Goal: Information Seeking & Learning: Learn about a topic

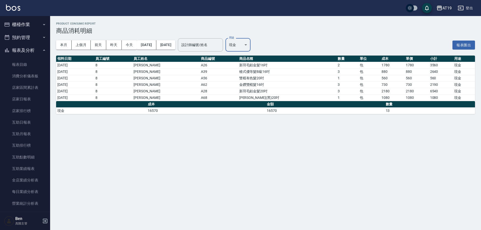
scroll to position [175, 0]
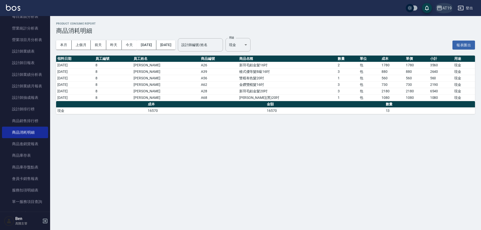
click at [449, 7] on div "AT19" at bounding box center [446, 8] width 9 height 6
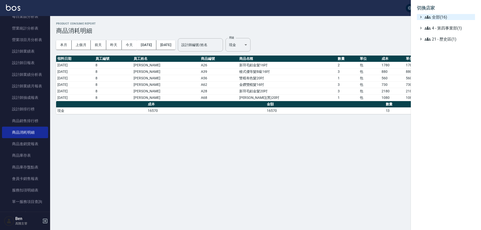
click at [447, 15] on span "全部(16)" at bounding box center [449, 17] width 48 height 6
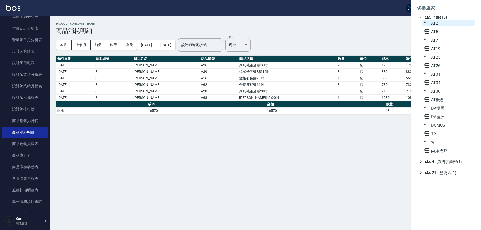
click at [446, 24] on span "AT2" at bounding box center [448, 23] width 49 height 6
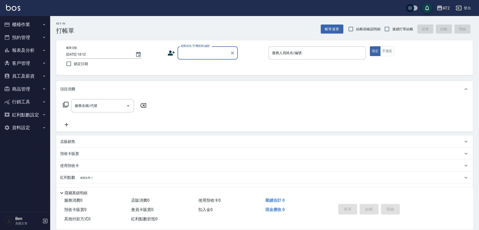
click at [39, 47] on button "報表及分析" at bounding box center [25, 50] width 46 height 13
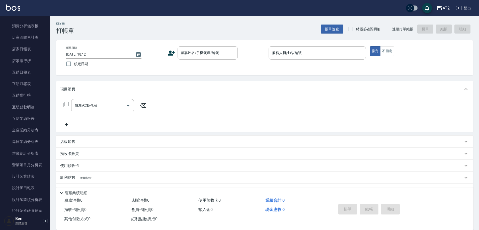
scroll to position [175, 0]
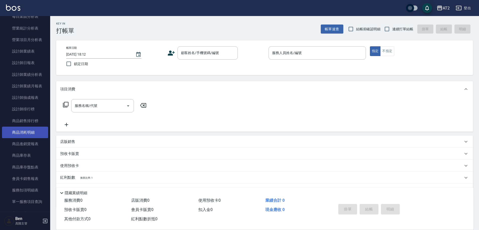
click at [23, 134] on link "商品消耗明細" at bounding box center [25, 133] width 46 height 12
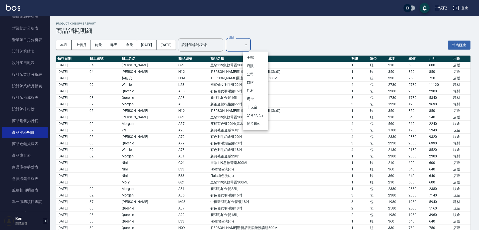
click at [261, 46] on body "AT2 登出 櫃檯作業 打帳單 帳單列表 掛單列表 座位開單 營業儀表板 現金收支登錄 高階收支登錄 材料自購登錄 每日結帳 排班表 現場電腦打卡 掃碼打卡 …" at bounding box center [239, 141] width 479 height 283
click at [251, 94] on li "耗材" at bounding box center [256, 91] width 26 height 8
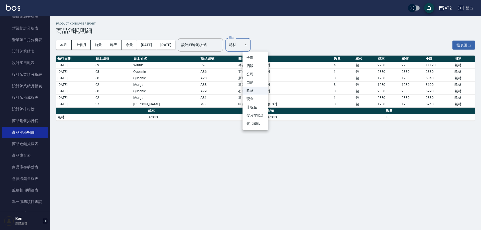
click at [258, 40] on body "AT2 登出 櫃檯作業 打帳單 帳單列表 掛單列表 座位開單 營業儀表板 現金收支登錄 高階收支登錄 材料自購登錄 每日結帳 排班表 現場電腦打卡 掃碼打卡 …" at bounding box center [240, 115] width 481 height 230
click at [313, 92] on div at bounding box center [240, 115] width 481 height 230
click at [251, 46] on body "AT2 登出 櫃檯作業 打帳單 帳單列表 掛單列表 座位開單 營業儀表板 現金收支登錄 高階收支登錄 材料自購登錄 每日結帳 排班表 現場電腦打卡 掃碼打卡 …" at bounding box center [240, 115] width 481 height 230
click at [254, 100] on li "現金" at bounding box center [256, 99] width 26 height 8
type input "現金"
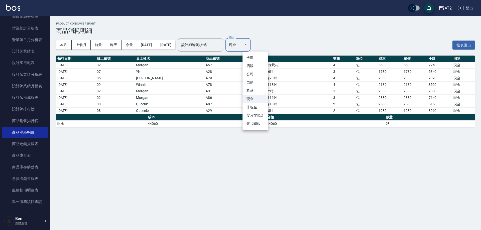
click at [256, 44] on body "AT2 登出 櫃檯作業 打帳單 帳單列表 掛單列表 座位開單 營業儀表板 現金收支登錄 高階收支登錄 材料自購登錄 每日結帳 排班表 現場電腦打卡 掃碼打卡 …" at bounding box center [240, 115] width 481 height 230
click at [308, 26] on div at bounding box center [240, 115] width 481 height 230
